Goal: Task Accomplishment & Management: Use online tool/utility

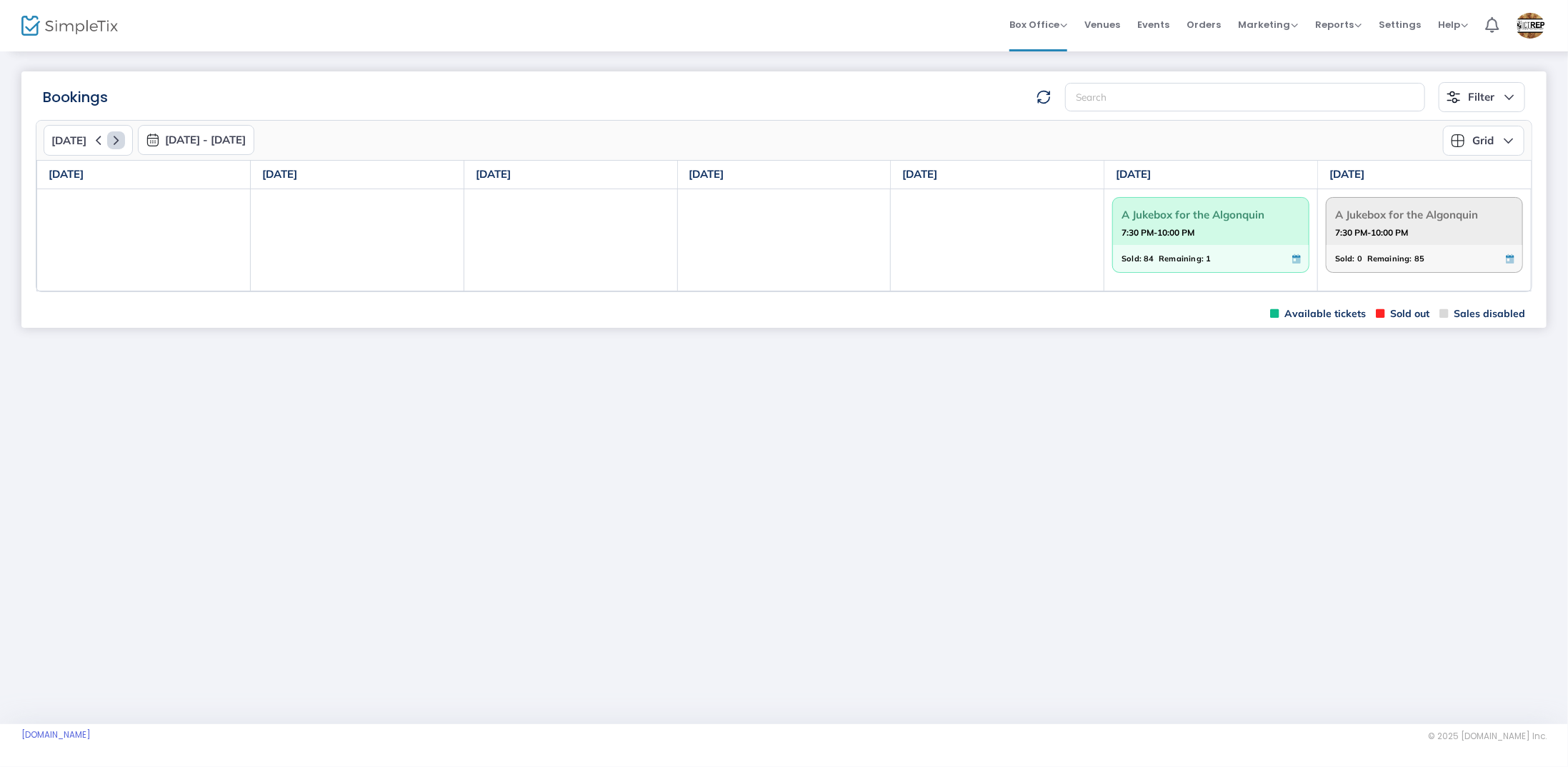
click at [108, 141] on icon at bounding box center [116, 140] width 18 height 18
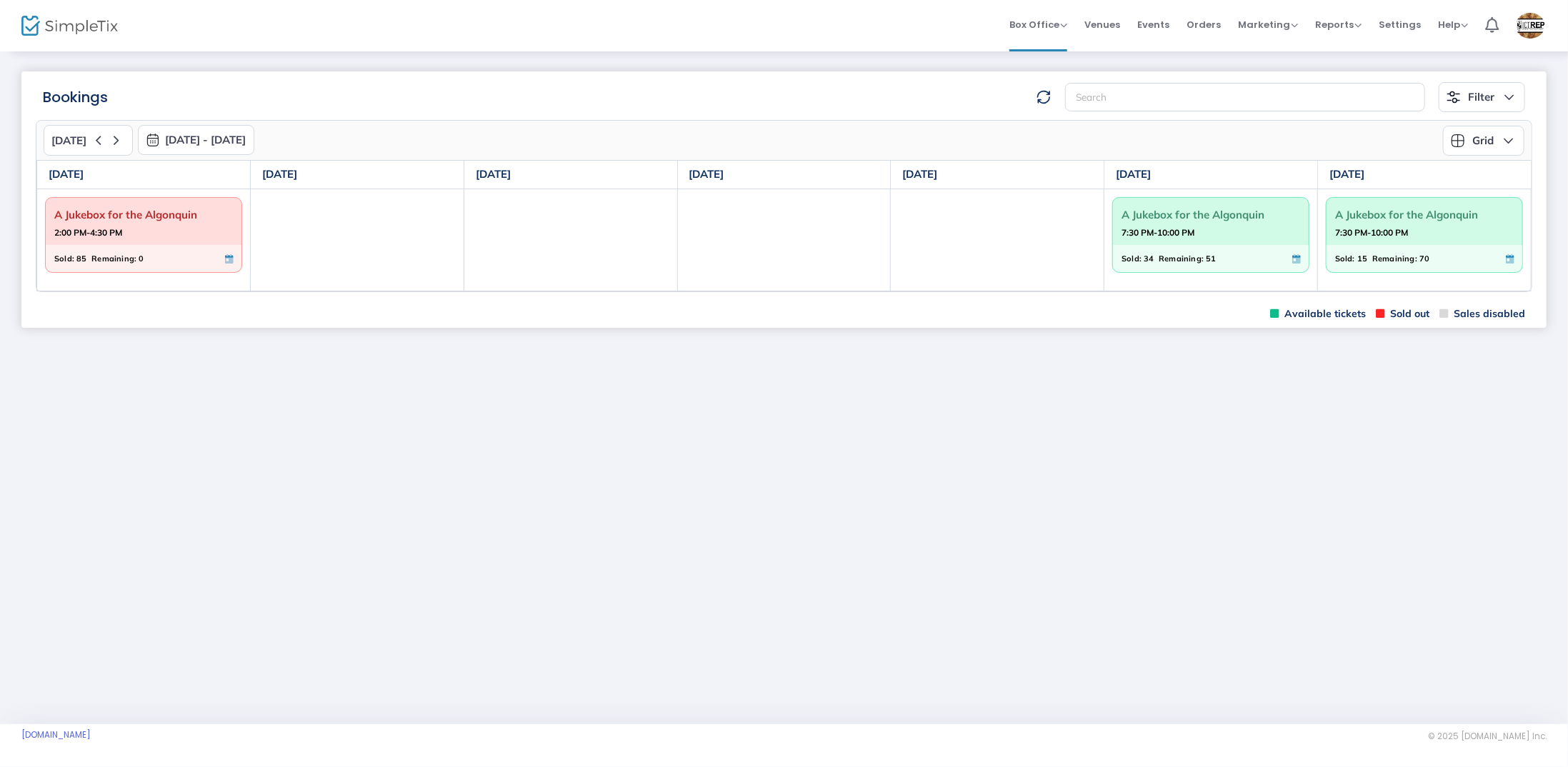
click at [1483, 135] on button "Grid" at bounding box center [1484, 141] width 81 height 30
click at [1481, 172] on li "Monthly" at bounding box center [1491, 174] width 93 height 28
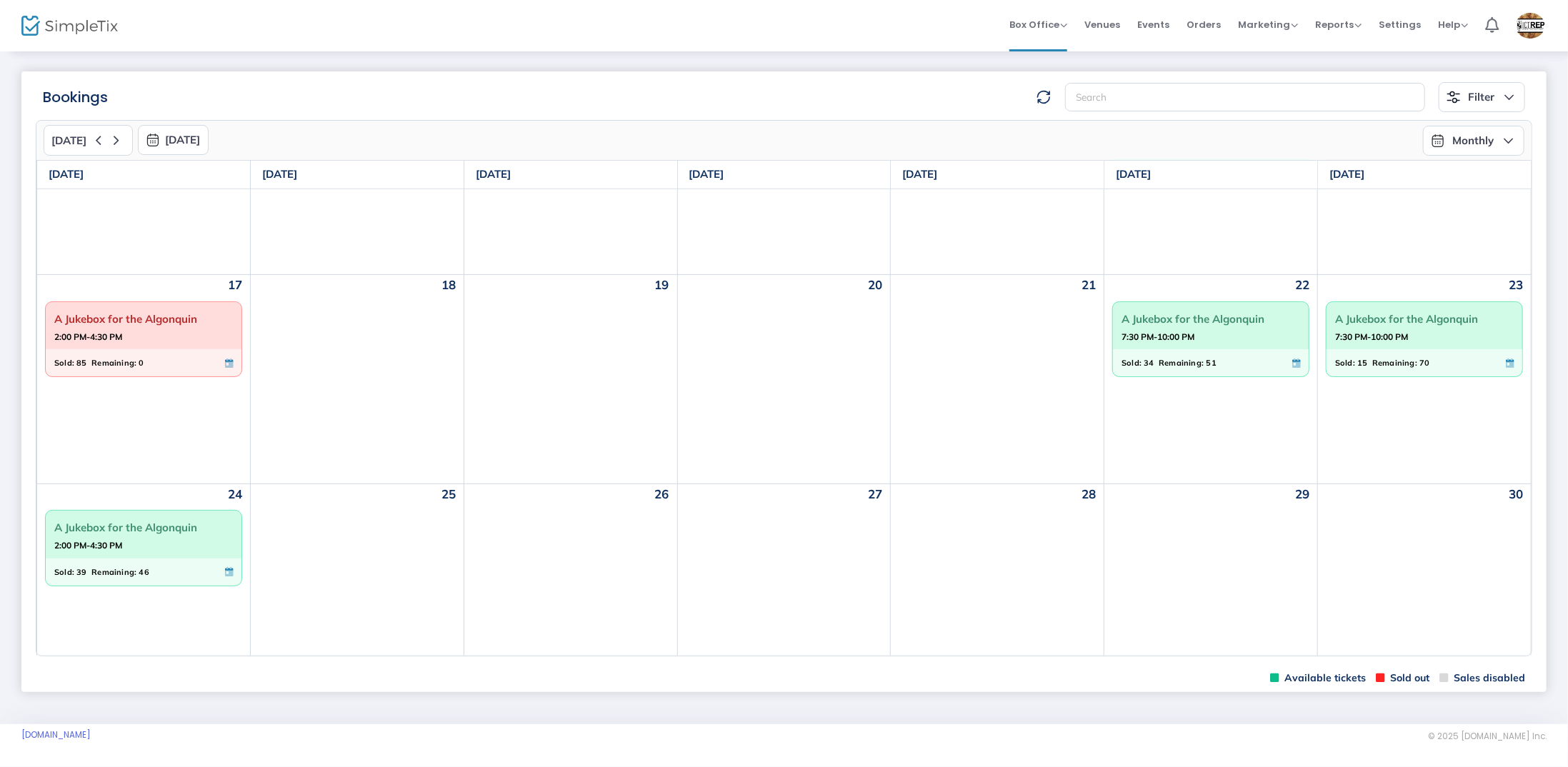
scroll to position [571, 0]
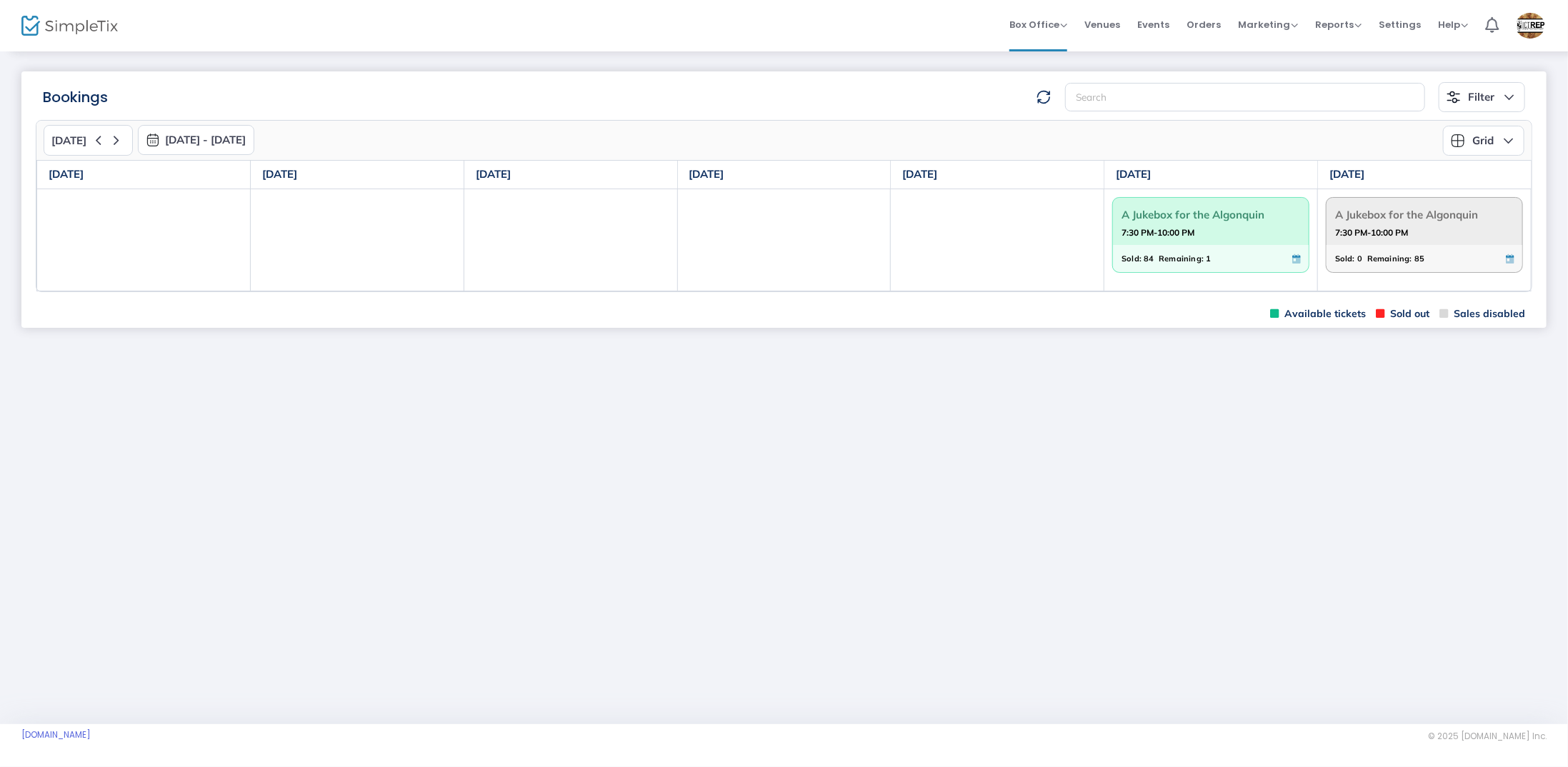
click at [1491, 140] on button "Grid" at bounding box center [1484, 141] width 81 height 30
click at [1482, 176] on li "Monthly" at bounding box center [1491, 174] width 93 height 28
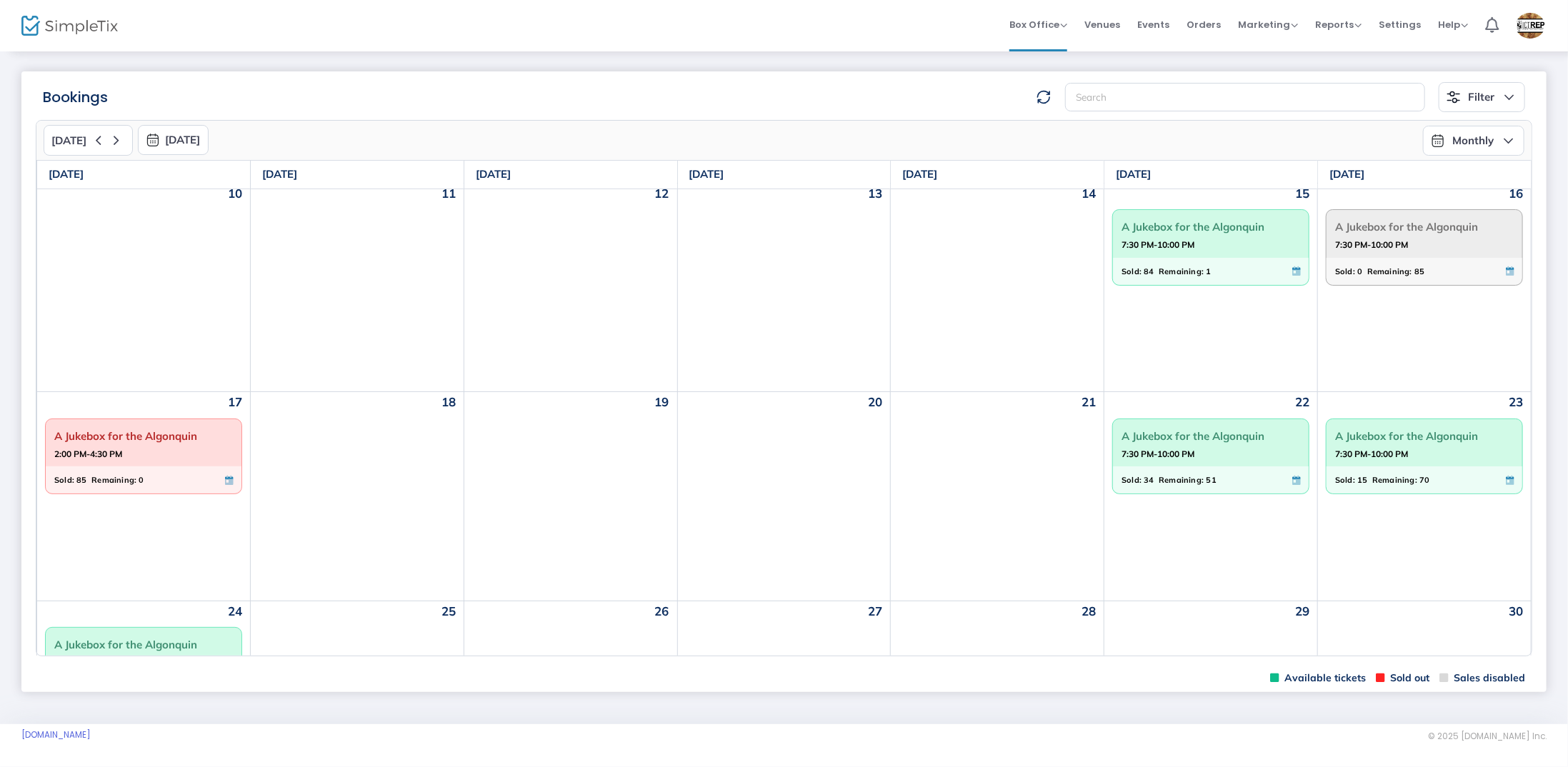
scroll to position [500, 0]
